Goal: Task Accomplishment & Management: Complete application form

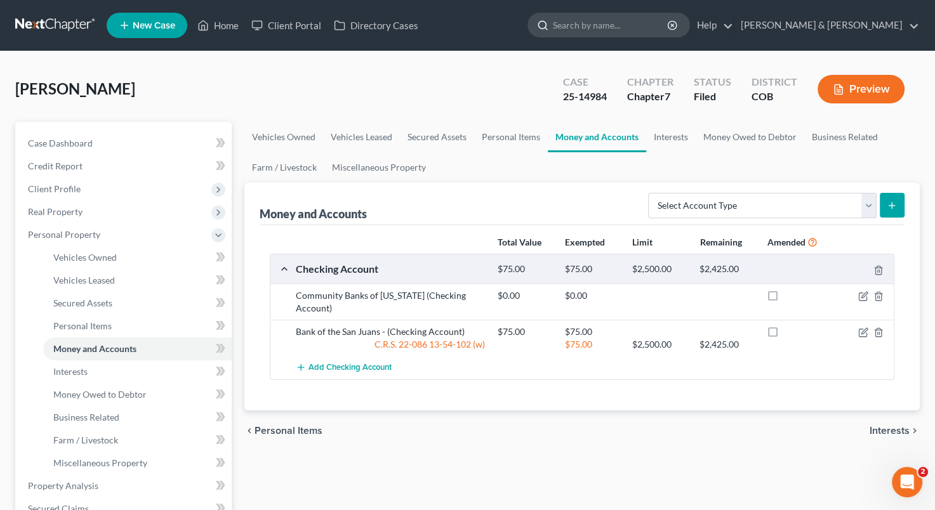
click at [656, 18] on input "search" at bounding box center [611, 24] width 116 height 23
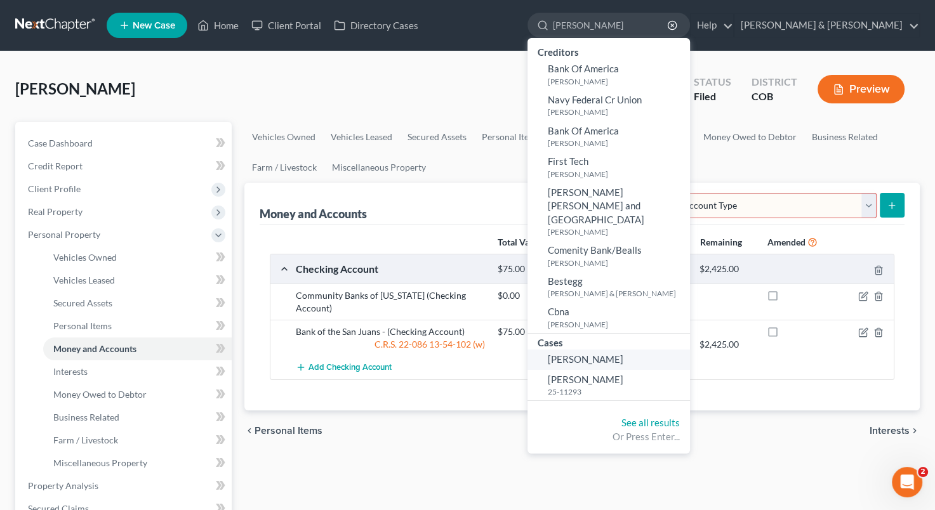
type input "[PERSON_NAME]"
click at [623, 353] on span "[PERSON_NAME]" at bounding box center [585, 358] width 75 height 11
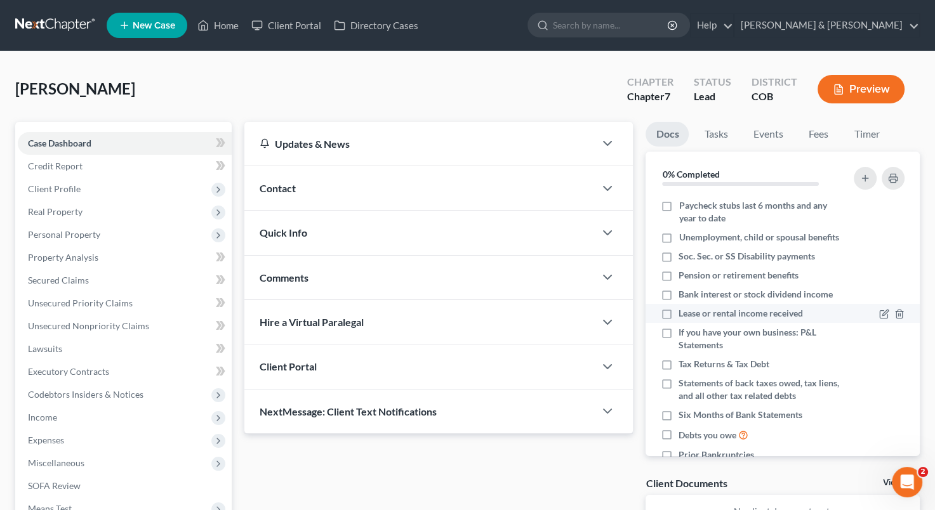
click at [678, 320] on label "Lease or rental income received" at bounding box center [740, 313] width 124 height 13
click at [683, 315] on input "Lease or rental income received" at bounding box center [687, 311] width 8 height 8
checkbox input "true"
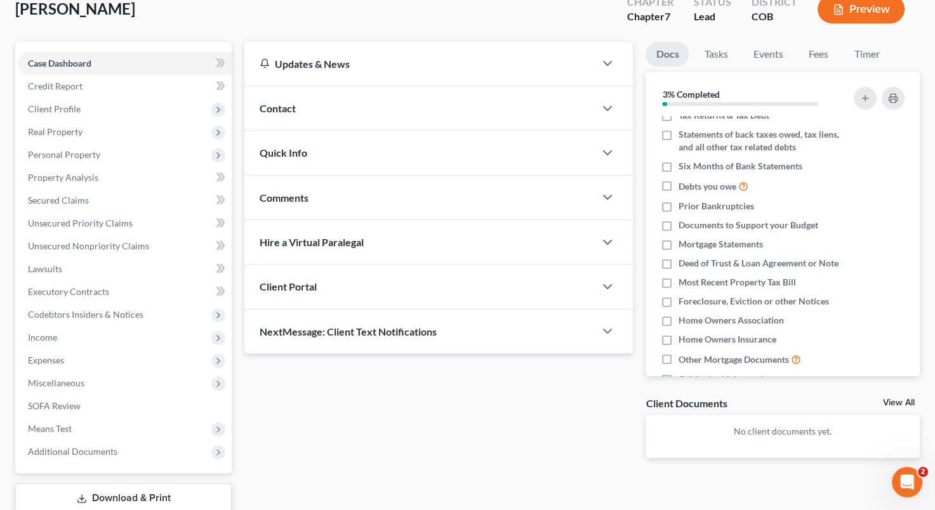
scroll to position [93, 0]
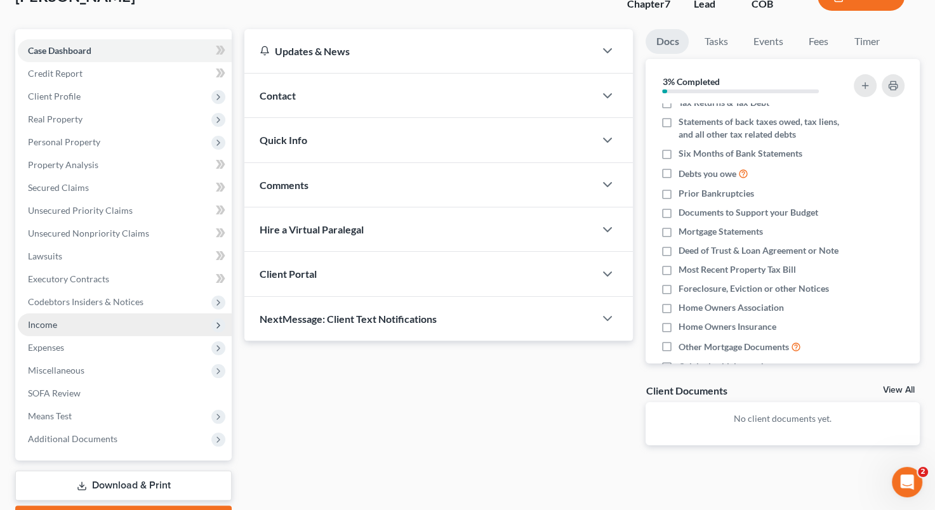
click at [101, 322] on span "Income" at bounding box center [125, 324] width 214 height 23
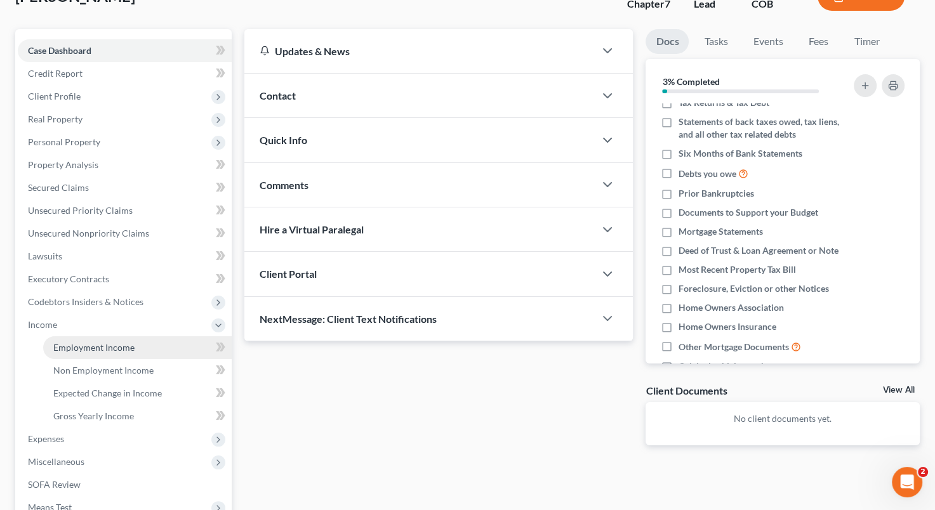
click at [107, 352] on link "Employment Income" at bounding box center [137, 347] width 188 height 23
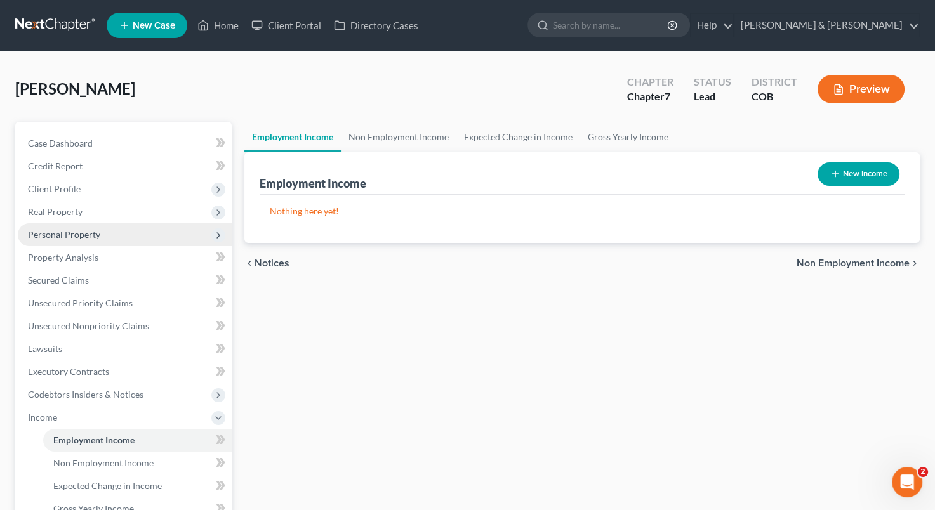
click at [81, 230] on span "Personal Property" at bounding box center [64, 234] width 72 height 11
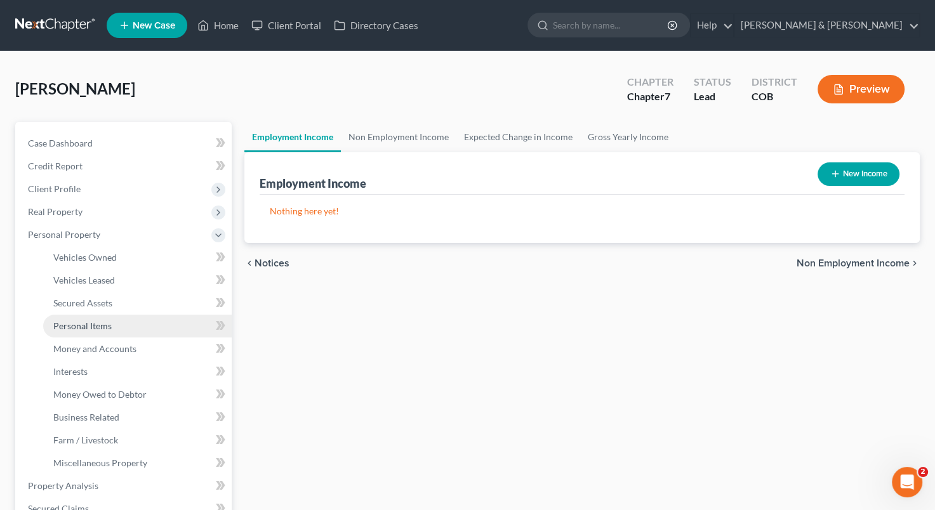
click at [85, 325] on span "Personal Items" at bounding box center [82, 325] width 58 height 11
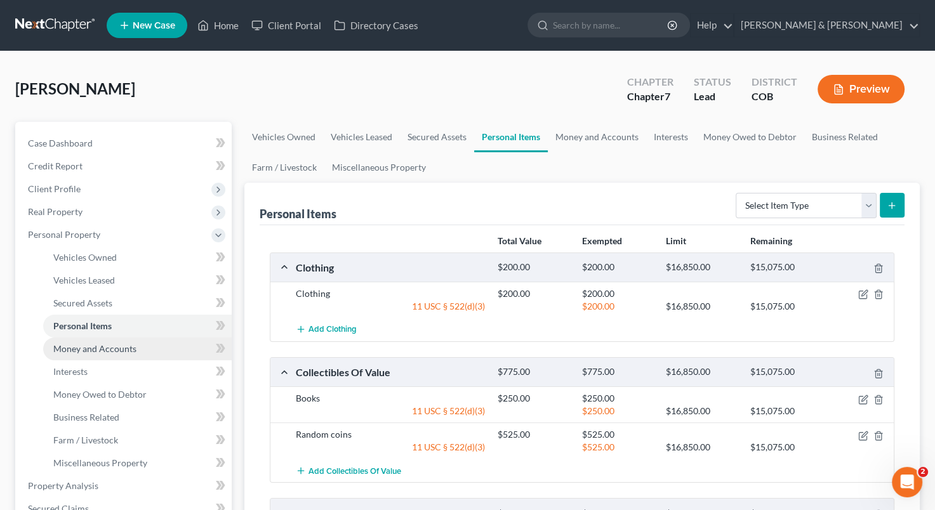
click at [96, 345] on span "Money and Accounts" at bounding box center [94, 348] width 83 height 11
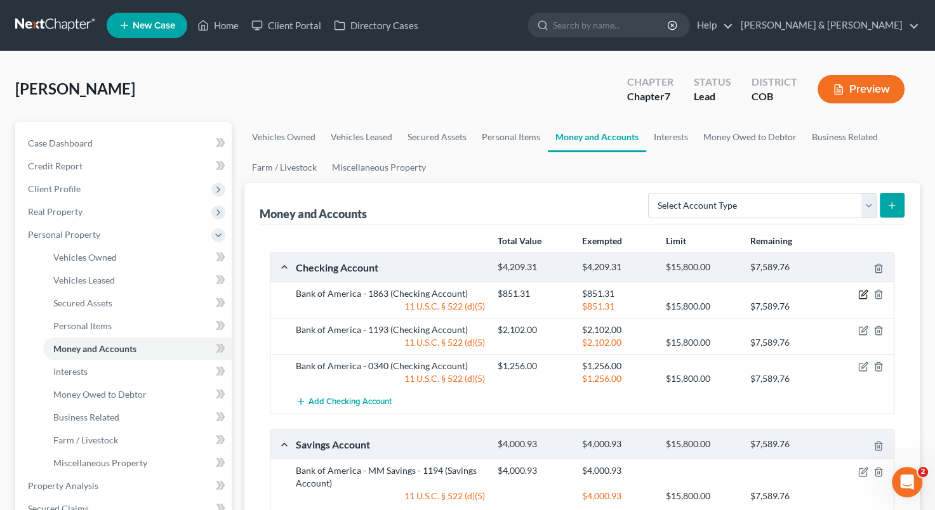
click at [860, 297] on icon "button" at bounding box center [862, 295] width 8 height 8
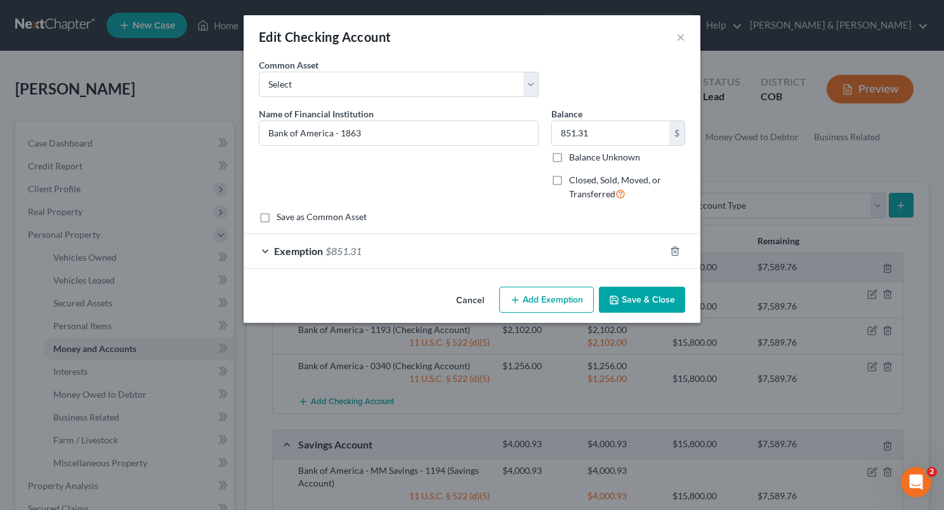
click at [349, 251] on span "$851.31" at bounding box center [343, 251] width 36 height 12
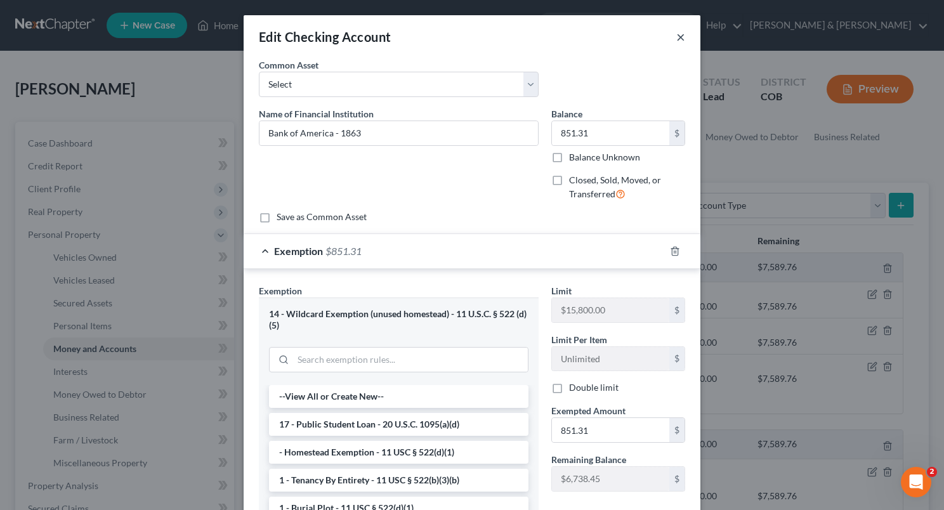
click at [676, 39] on button "×" at bounding box center [680, 36] width 9 height 15
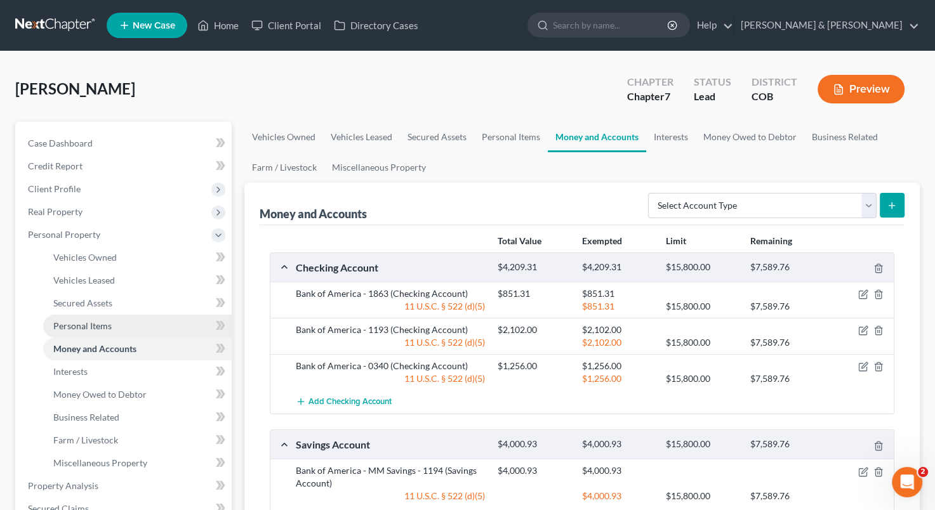
click at [114, 327] on link "Personal Items" at bounding box center [137, 326] width 188 height 23
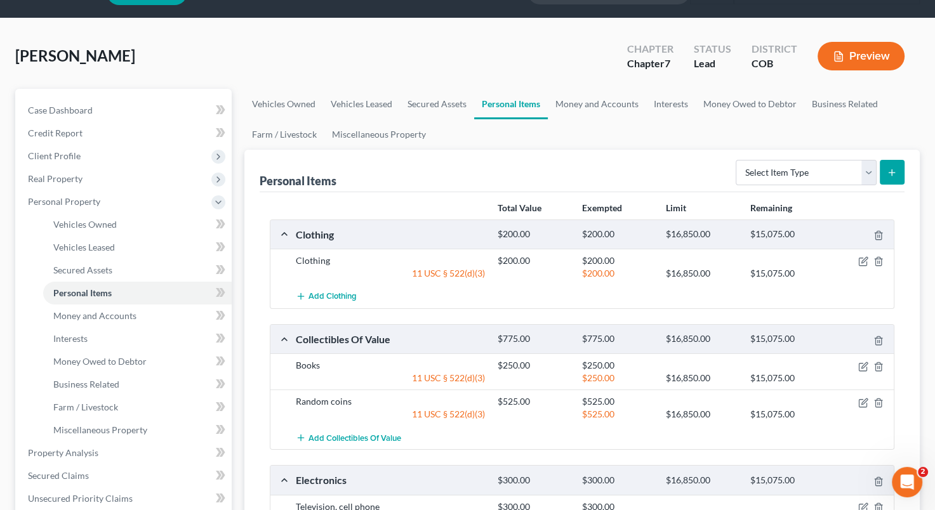
scroll to position [31, 0]
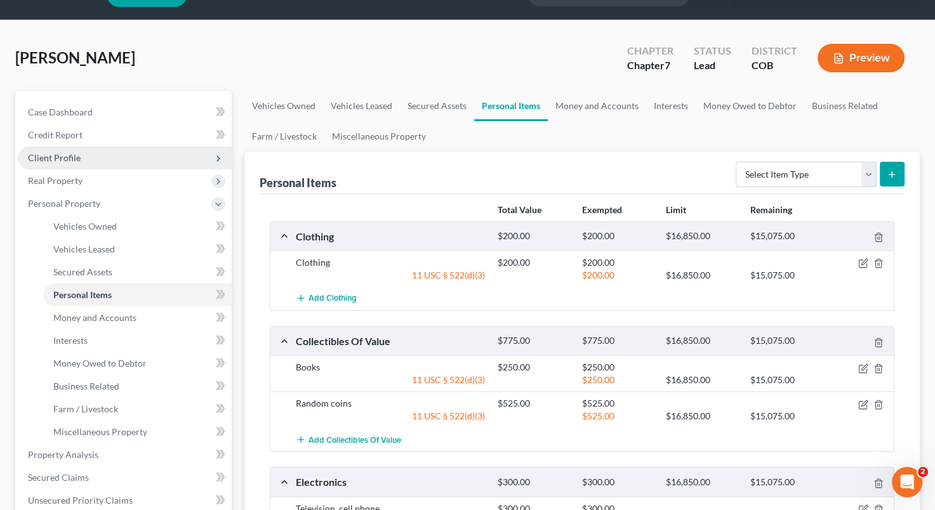
click at [89, 158] on span "Client Profile" at bounding box center [125, 158] width 214 height 23
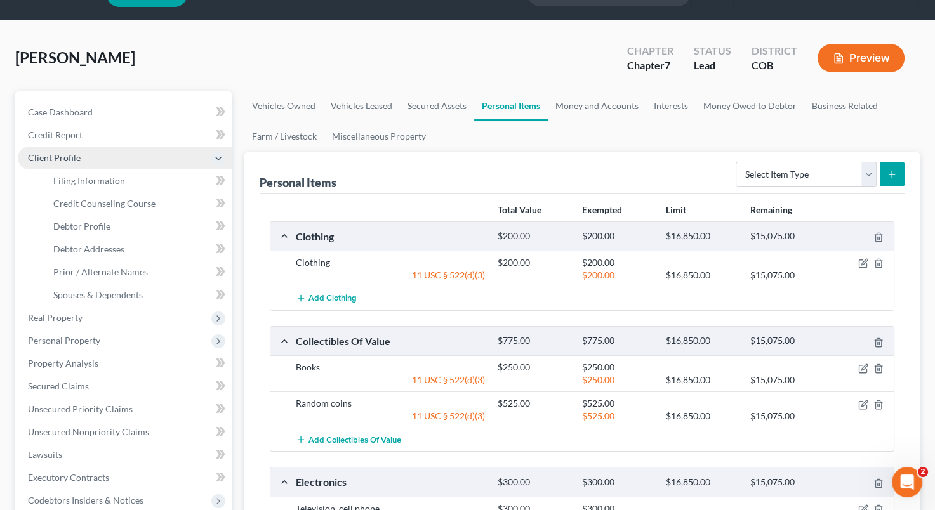
click at [89, 158] on span "Client Profile" at bounding box center [125, 158] width 214 height 23
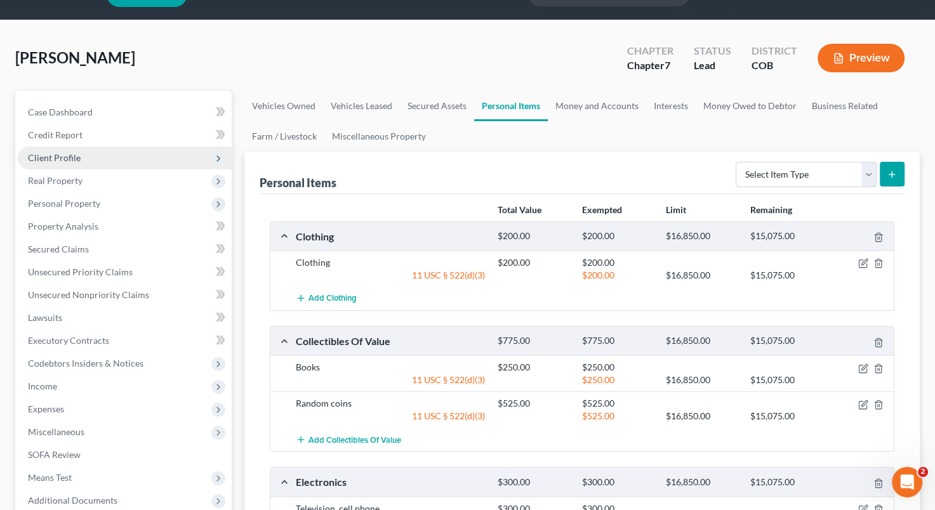
click at [91, 158] on span "Client Profile" at bounding box center [125, 158] width 214 height 23
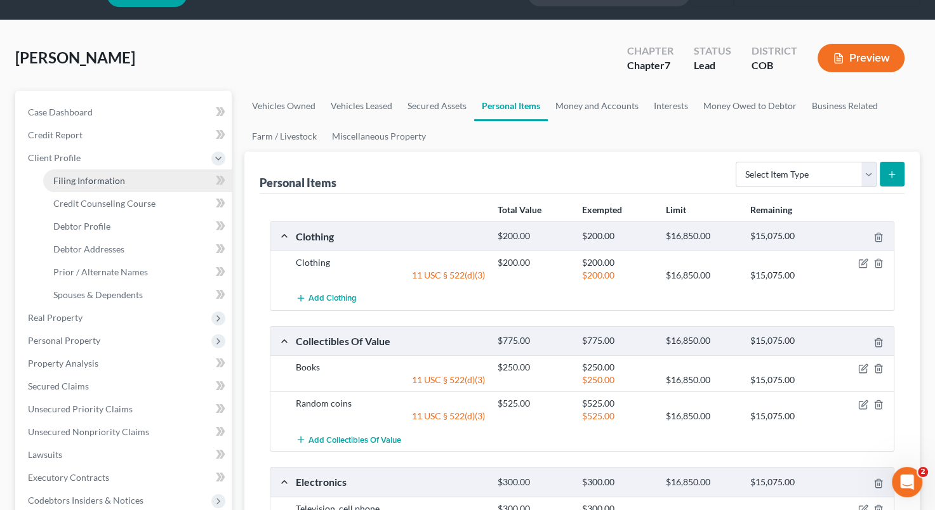
click at [110, 176] on span "Filing Information" at bounding box center [89, 180] width 72 height 11
select select "1"
select select "0"
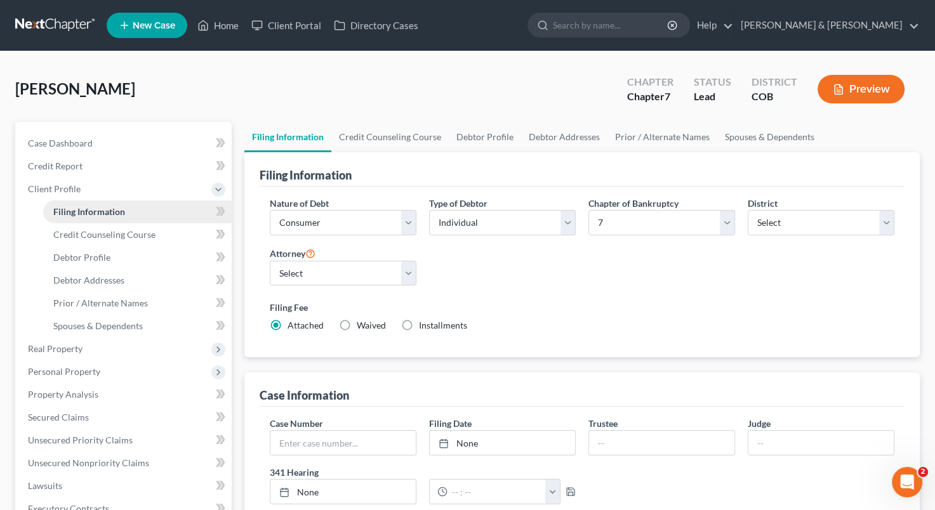
click at [128, 211] on link "Filing Information" at bounding box center [137, 211] width 188 height 23
click at [140, 256] on link "Debtor Profile" at bounding box center [137, 257] width 188 height 23
select select "3"
select select "0"
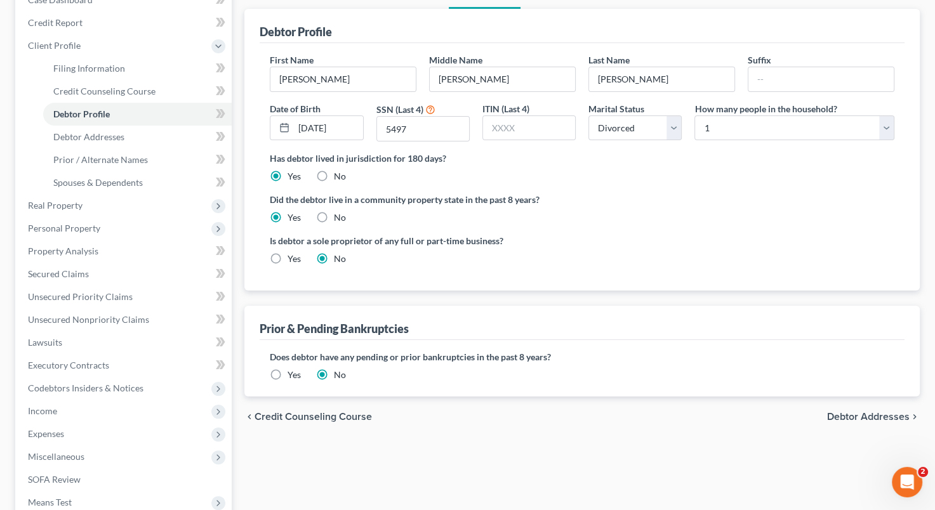
scroll to position [115, 0]
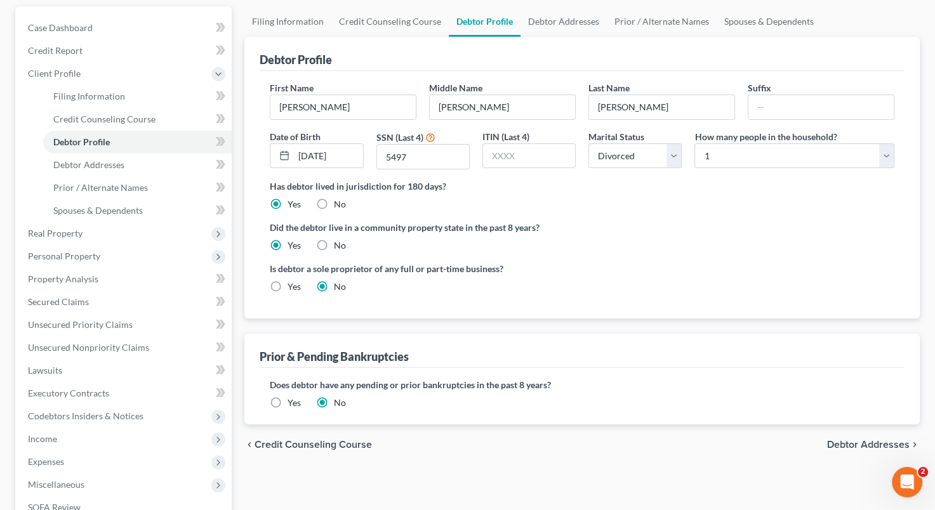
click at [835, 259] on ng-include "First Name [PERSON_NAME] Middle Name [PERSON_NAME] Last Name [PERSON_NAME] Suff…" at bounding box center [582, 192] width 624 height 222
click at [115, 100] on span "Filing Information" at bounding box center [89, 96] width 72 height 11
select select "1"
select select "0"
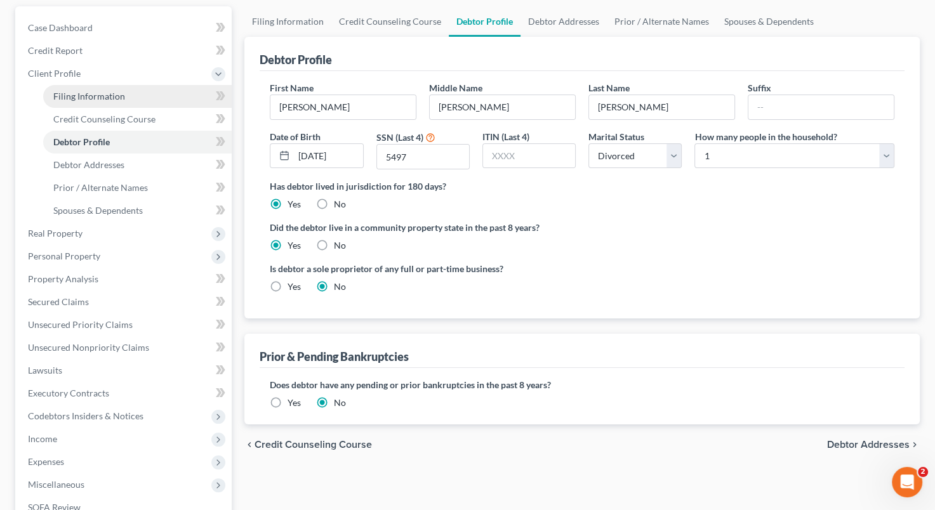
select select "11"
select select "2"
